Goal: Transaction & Acquisition: Purchase product/service

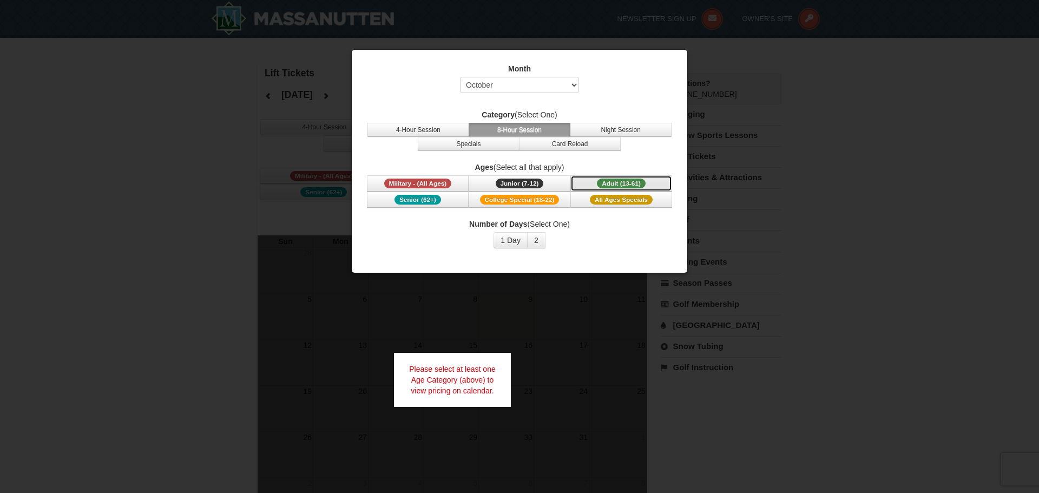
click at [626, 184] on span "Adult (13-61)" at bounding box center [621, 184] width 49 height 10
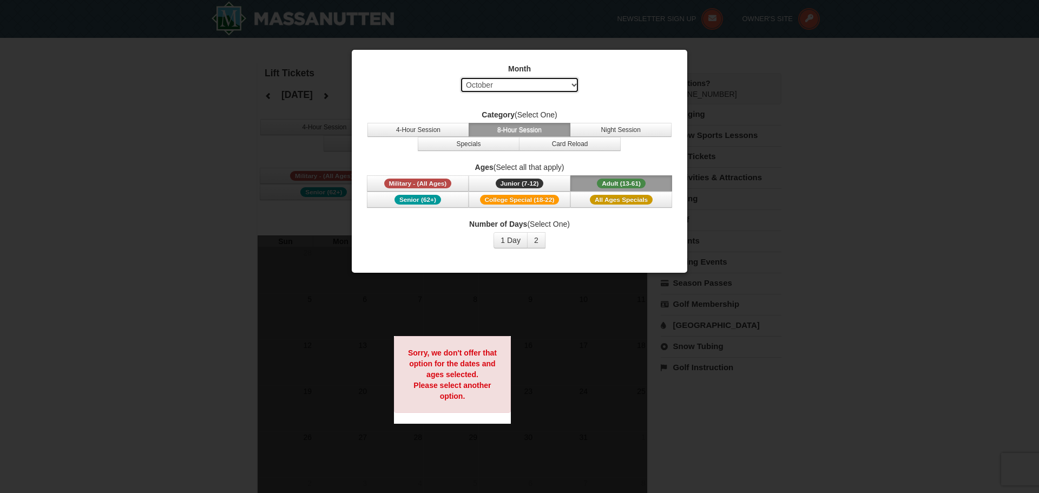
click at [572, 84] on select "Select October November December January February March April May June July Aug…" at bounding box center [519, 85] width 119 height 16
select select "1"
click at [460, 77] on select "Select October November December January February March April May June July Aug…" at bounding box center [519, 85] width 119 height 16
click at [606, 181] on span "Adult (13-61)" at bounding box center [621, 184] width 49 height 10
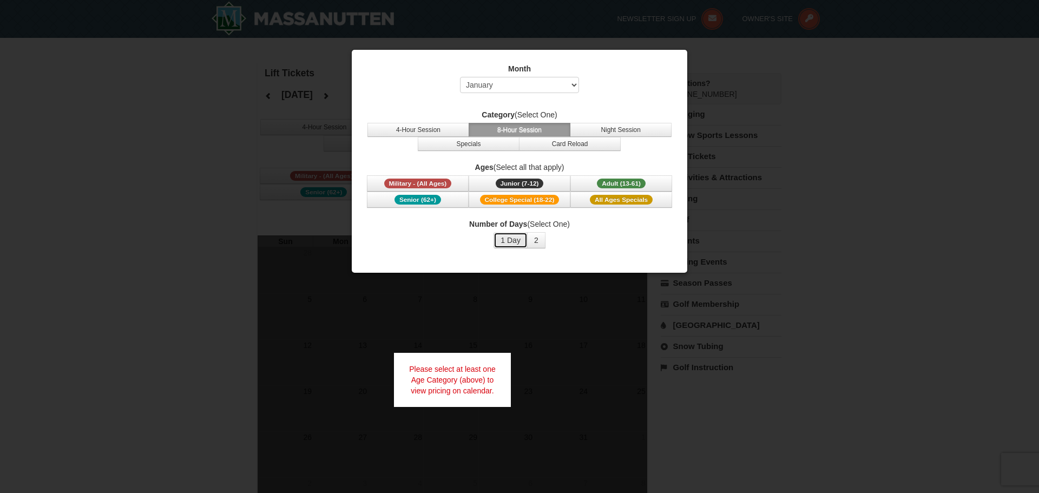
click at [514, 243] on button "1 Day" at bounding box center [510, 240] width 34 height 16
click at [535, 242] on button "2" at bounding box center [536, 240] width 18 height 16
click at [613, 180] on span "Adult (13-61)" at bounding box center [621, 184] width 49 height 10
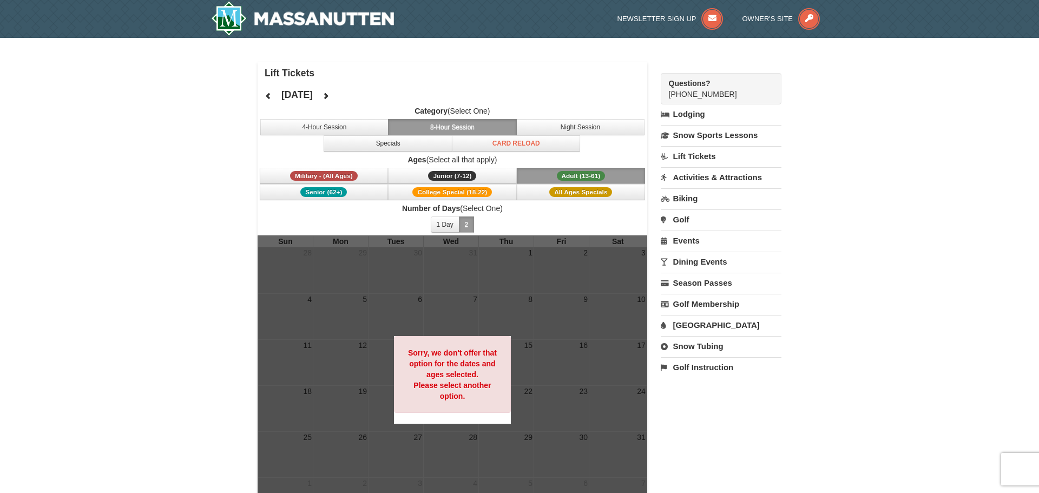
click at [431, 129] on button "8-Hour Session" at bounding box center [452, 127] width 129 height 16
click at [451, 226] on button "1 Day" at bounding box center [445, 224] width 29 height 16
click at [595, 173] on span "Adult (13-61)" at bounding box center [581, 176] width 49 height 10
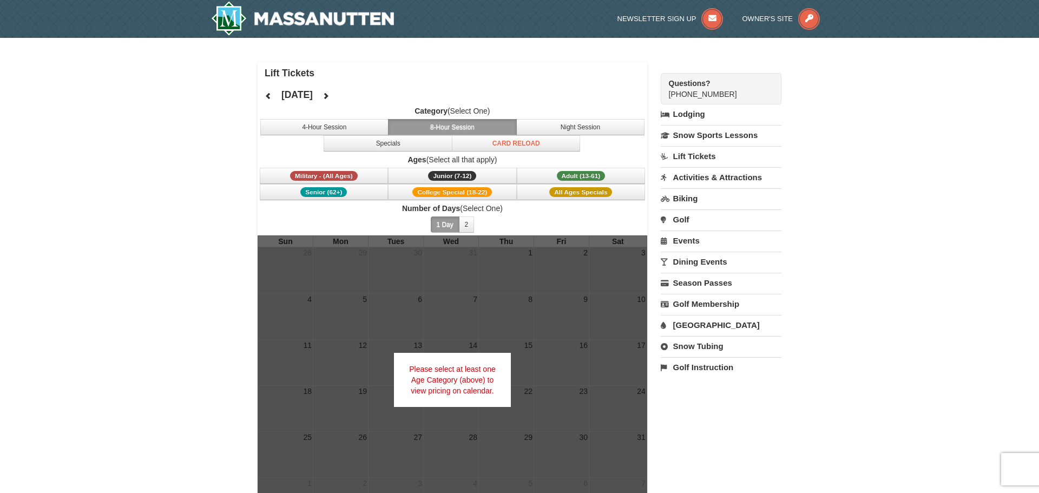
click at [490, 129] on button "8-Hour Session" at bounding box center [452, 127] width 129 height 16
click at [560, 178] on span "Adult (13-61)" at bounding box center [581, 176] width 49 height 10
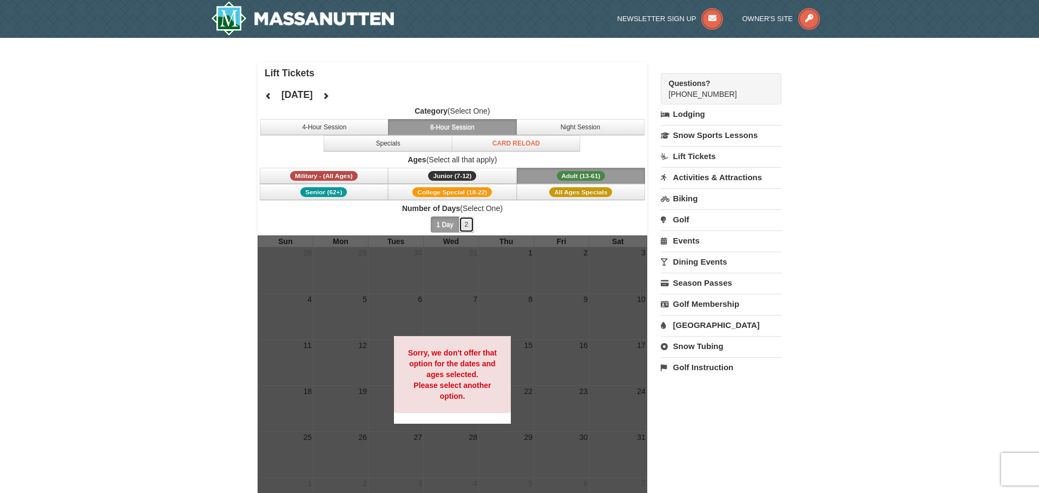
click at [463, 223] on button "2" at bounding box center [467, 224] width 16 height 16
click at [329, 96] on icon at bounding box center [326, 96] width 8 height 8
click at [352, 128] on button "4-Hour Session" at bounding box center [324, 127] width 129 height 16
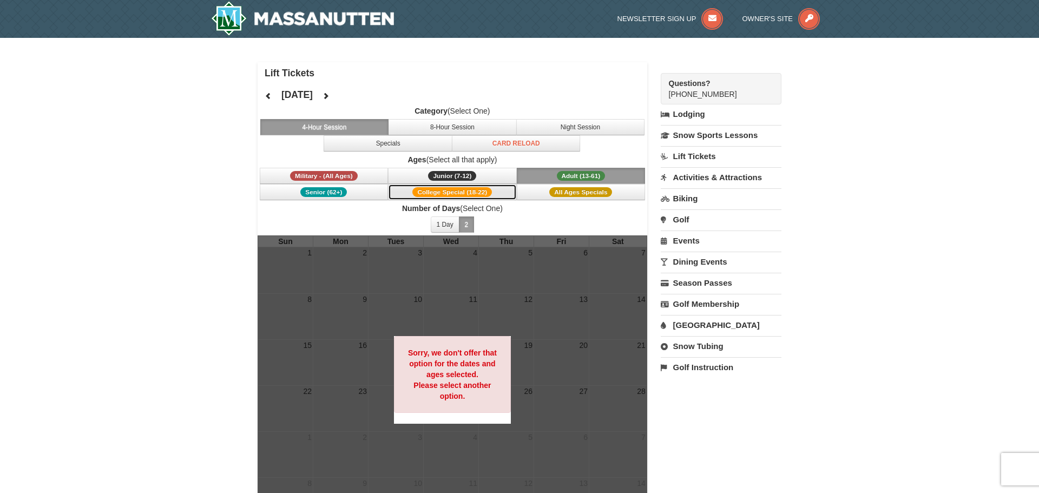
click at [479, 191] on span "College Special (18-22)" at bounding box center [452, 192] width 80 height 10
click at [451, 226] on button "1 Day" at bounding box center [445, 224] width 29 height 16
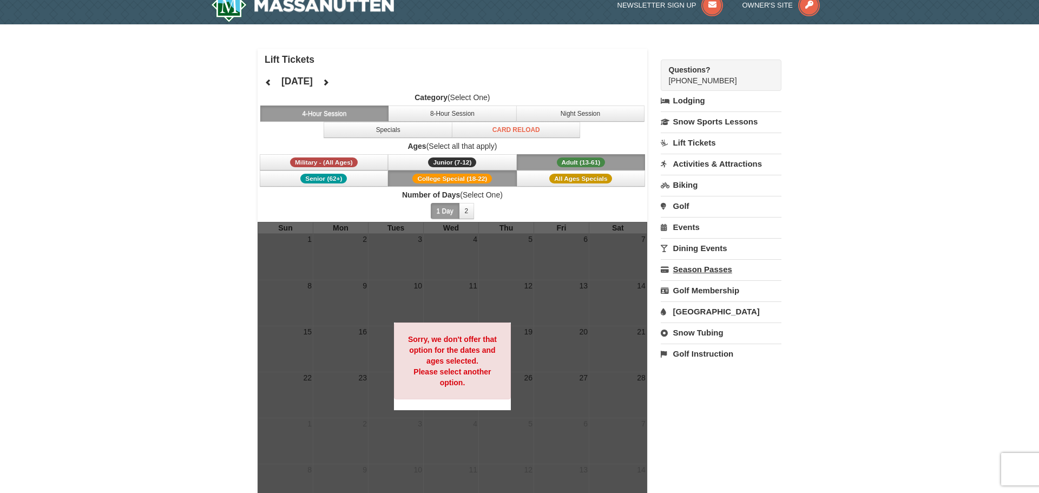
scroll to position [15, 0]
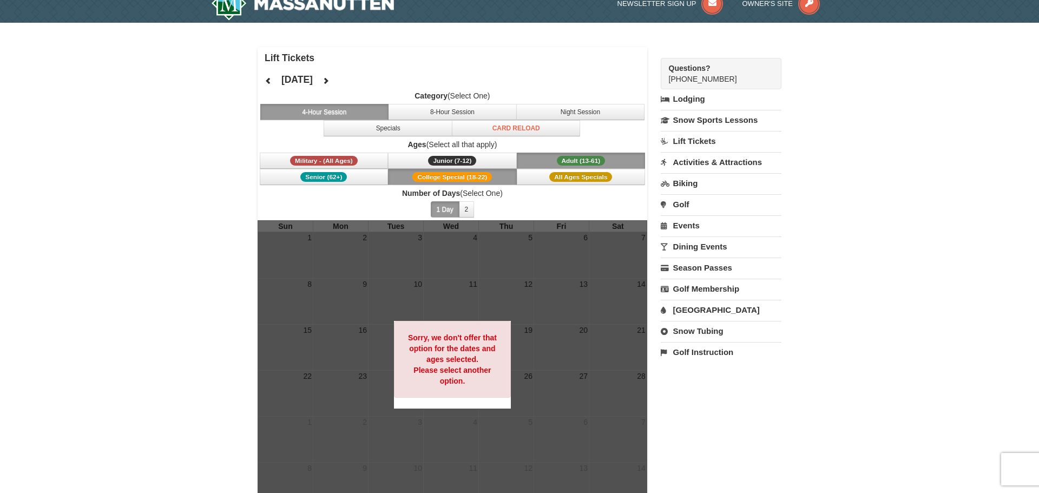
click at [703, 144] on link "Lift Tickets" at bounding box center [721, 141] width 121 height 20
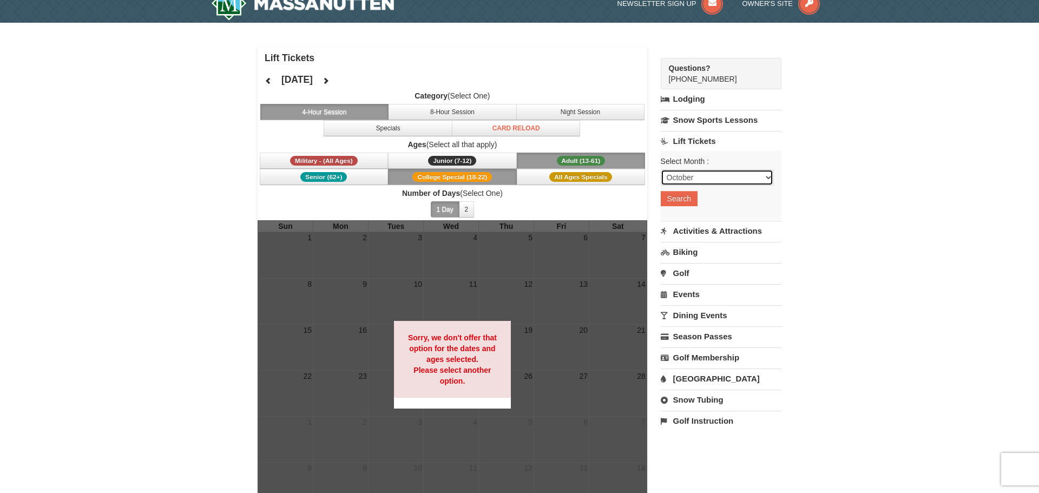
click at [770, 177] on select "October November December January February March April May June July August Sep…" at bounding box center [717, 177] width 113 height 16
select select "1"
click at [661, 169] on select "October November December January February March April May June July August Sep…" at bounding box center [717, 177] width 113 height 16
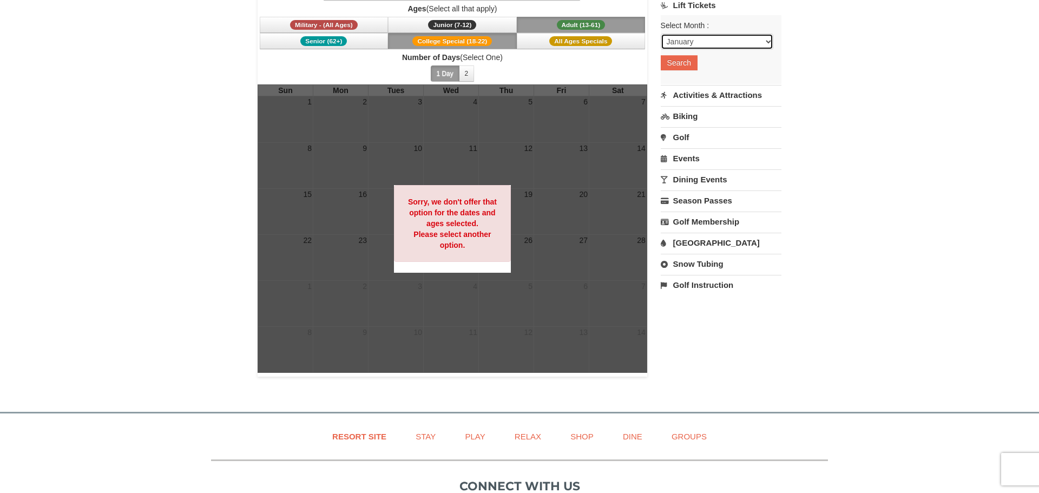
scroll to position [154, 0]
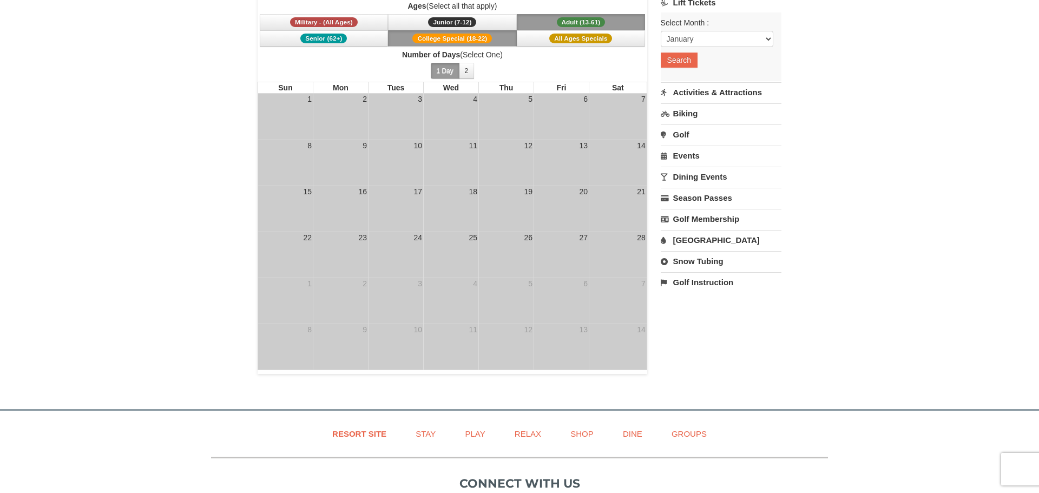
click at [587, 21] on span "Adult (13-61)" at bounding box center [581, 22] width 49 height 10
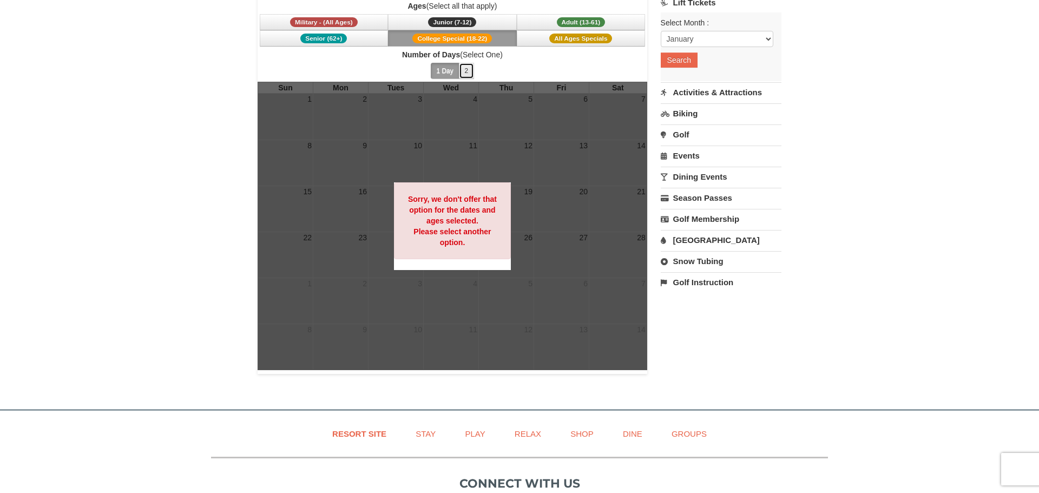
click at [466, 71] on button "2" at bounding box center [467, 71] width 16 height 16
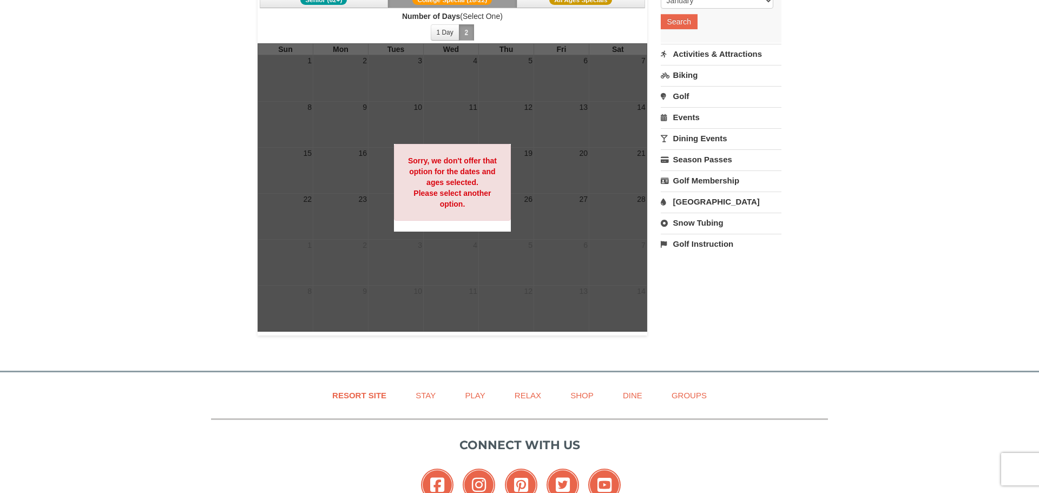
scroll to position [0, 0]
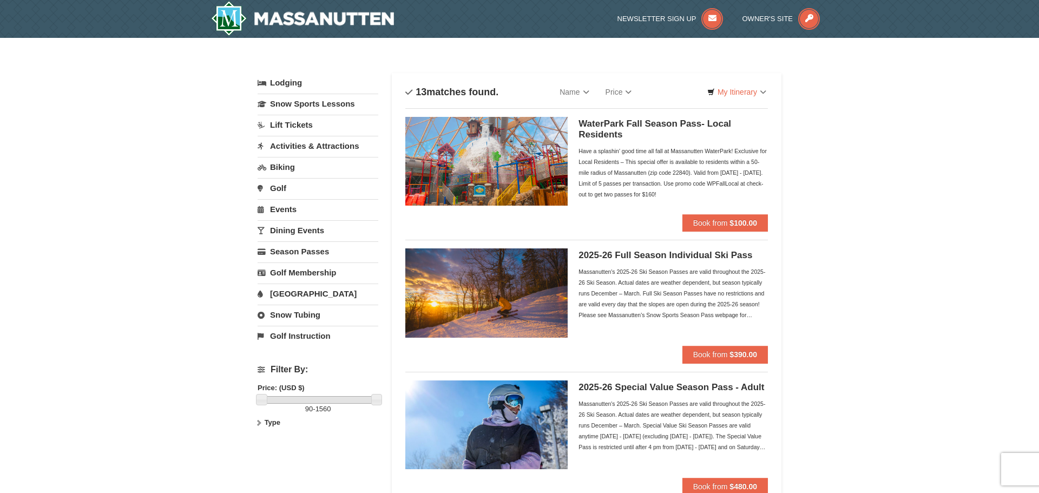
click at [701, 296] on div "Massanutten's 2025-26 Ski Season Passes are valid throughout the 2025-26 Ski Se…" at bounding box center [672, 293] width 189 height 54
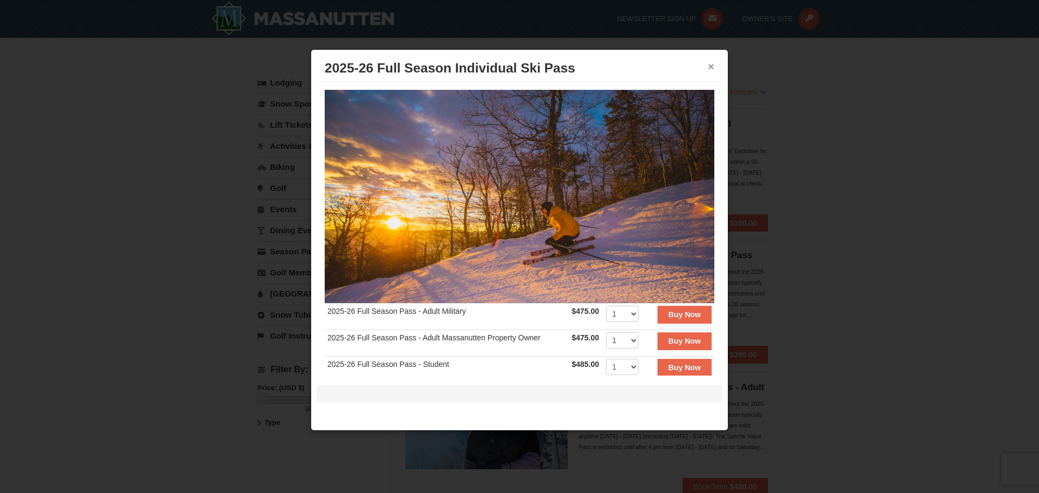
click at [708, 66] on button "×" at bounding box center [711, 66] width 6 height 11
